Goal: Download file/media

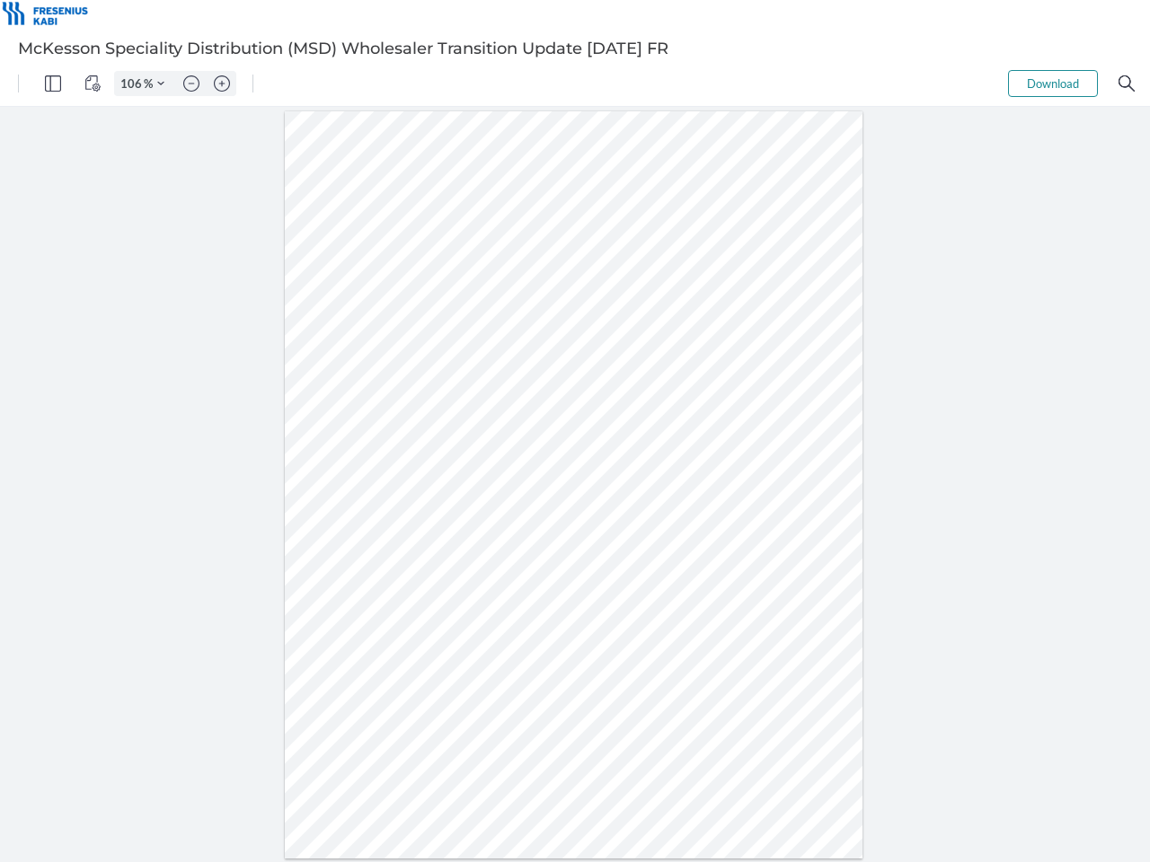
click at [53, 84] on img "Panel" at bounding box center [53, 83] width 16 height 16
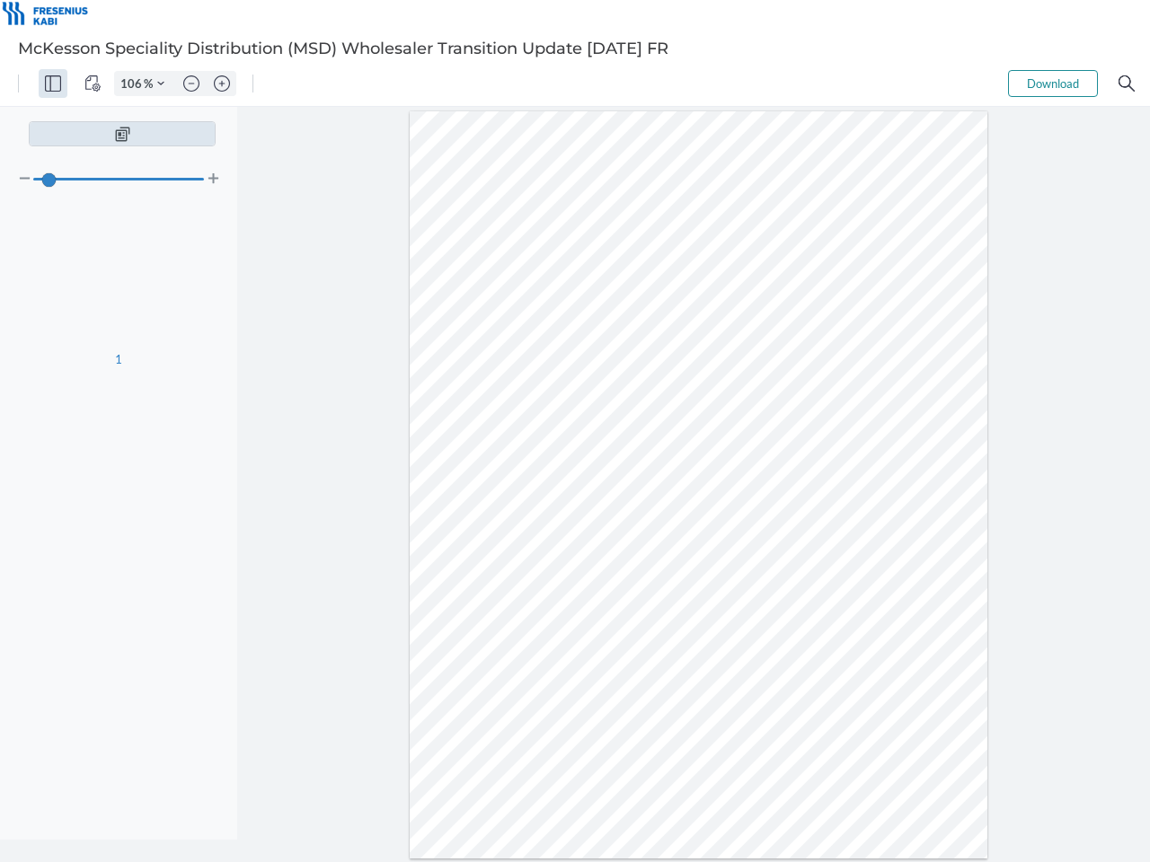
click at [93, 84] on img "View Controls" at bounding box center [92, 83] width 16 height 16
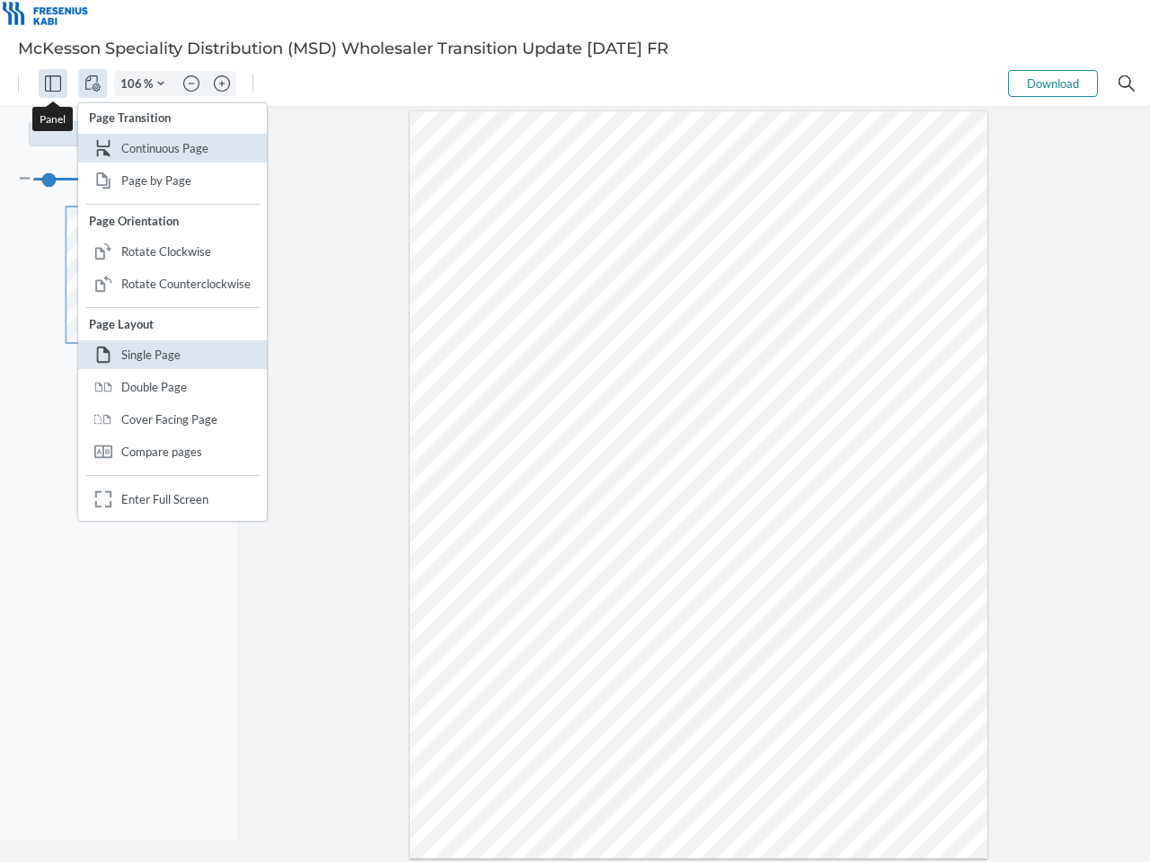
click at [134, 84] on input "106" at bounding box center [129, 83] width 29 height 16
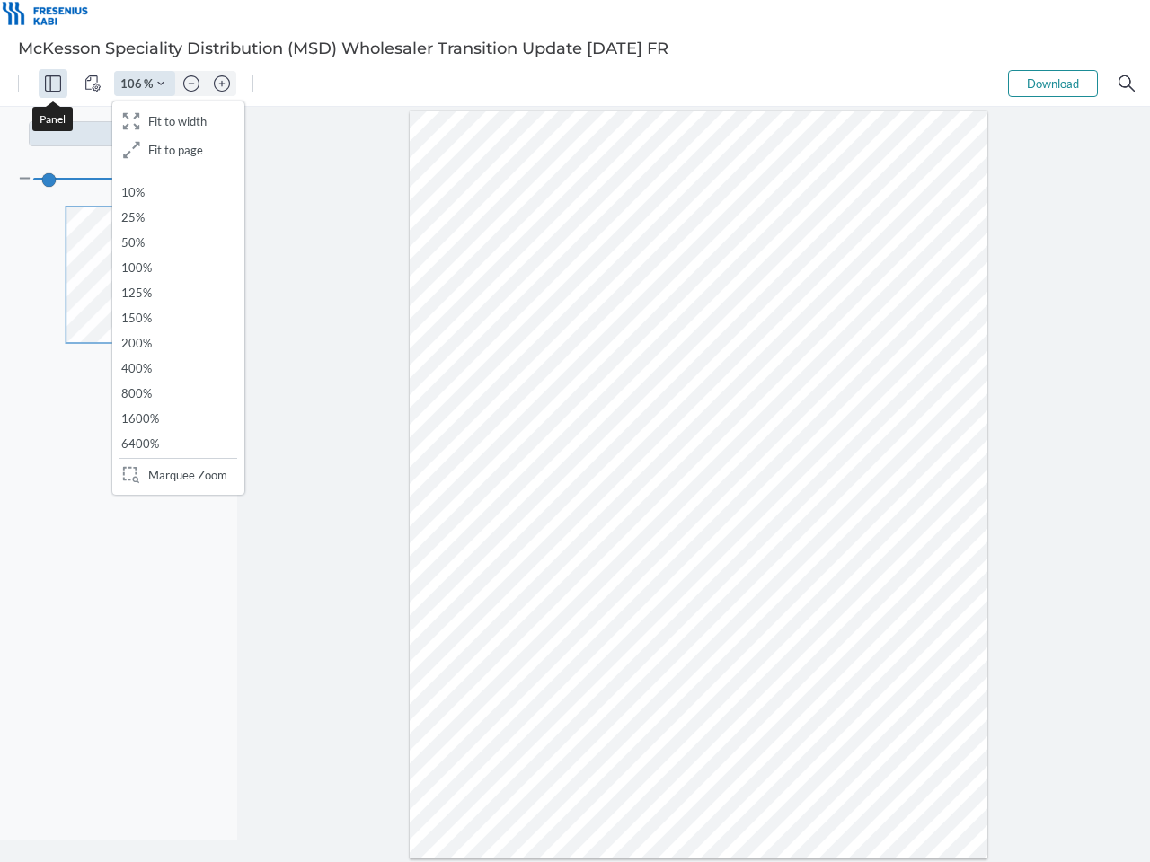
click at [161, 84] on img "Zoom Controls" at bounding box center [160, 83] width 7 height 7
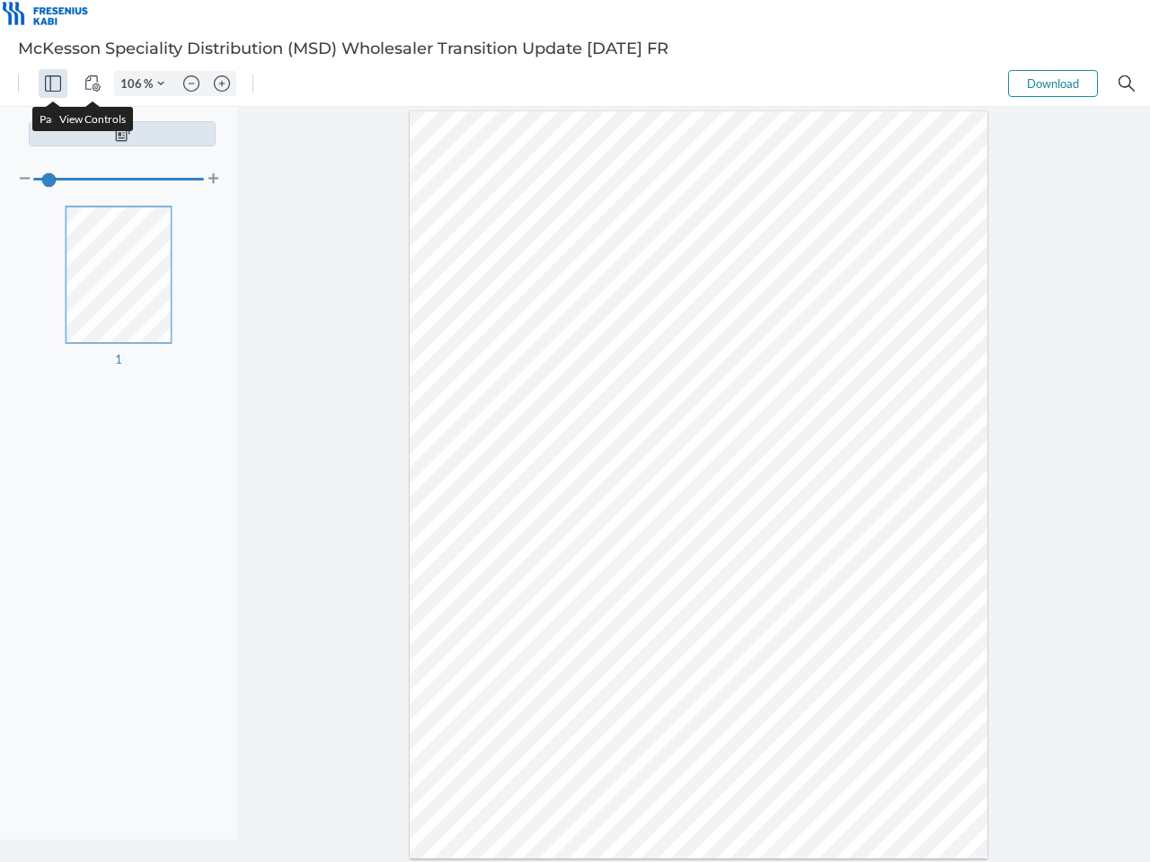
click at [191, 84] on img "Zoom out" at bounding box center [191, 83] width 16 height 16
click at [222, 84] on img "Zoom in" at bounding box center [222, 83] width 16 height 16
type input "106"
click at [1053, 84] on button "Download" at bounding box center [1053, 83] width 90 height 27
click at [1126, 84] on img "Search" at bounding box center [1126, 83] width 16 height 16
